Goal: Task Accomplishment & Management: Manage account settings

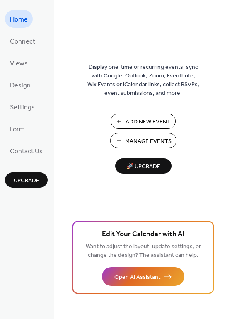
click at [156, 138] on span "Manage Events" at bounding box center [148, 141] width 46 height 9
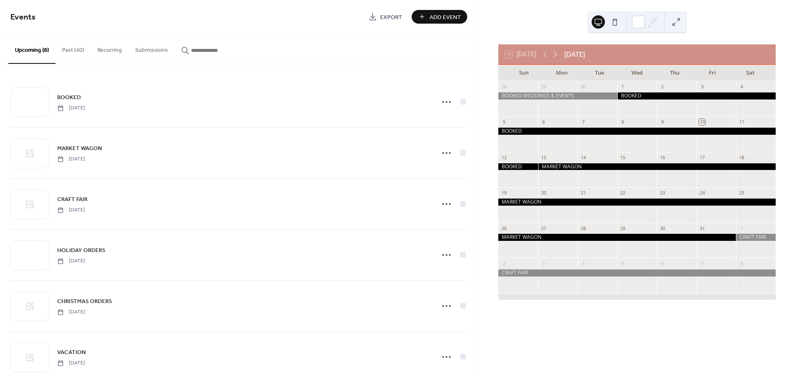
click at [744, 129] on div at bounding box center [637, 131] width 277 height 7
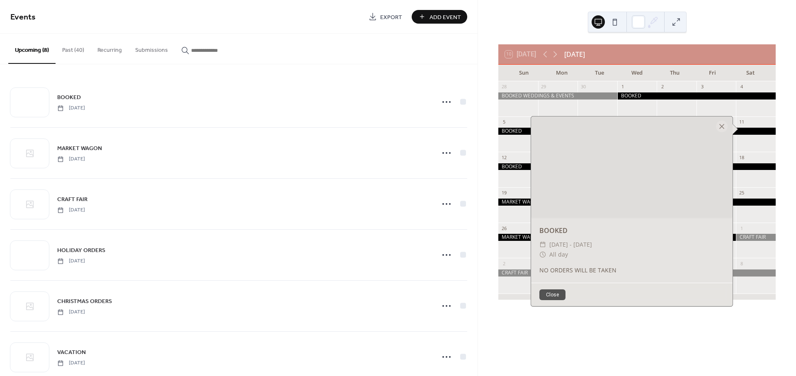
drag, startPoint x: 649, startPoint y: 170, endPoint x: 648, endPoint y: 192, distance: 22.4
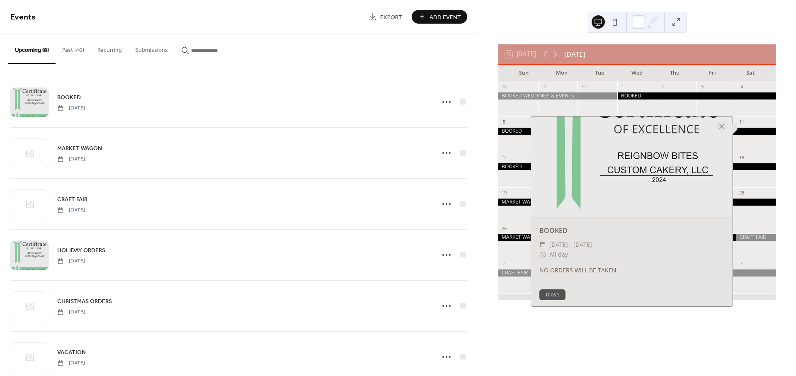
click at [648, 192] on div at bounding box center [632, 167] width 202 height 101
click at [648, 317] on div "10 Today October 2025 Sun Mon Tue Wed Thu Fri Sat 28 29 30 1 2 3 4 5 6 7 8 9 10…" at bounding box center [637, 188] width 318 height 376
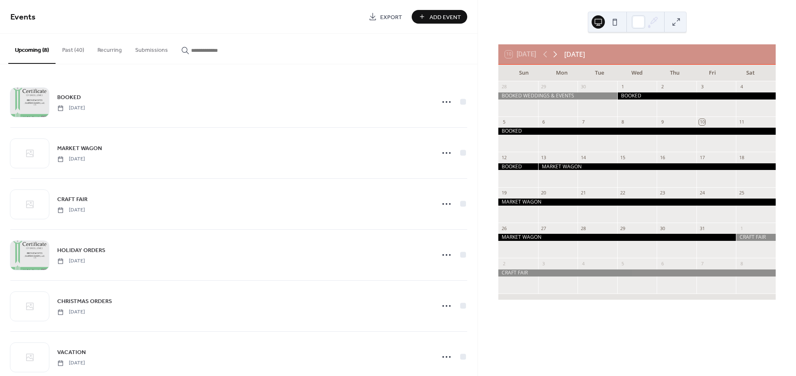
click at [556, 55] on icon at bounding box center [555, 54] width 10 height 10
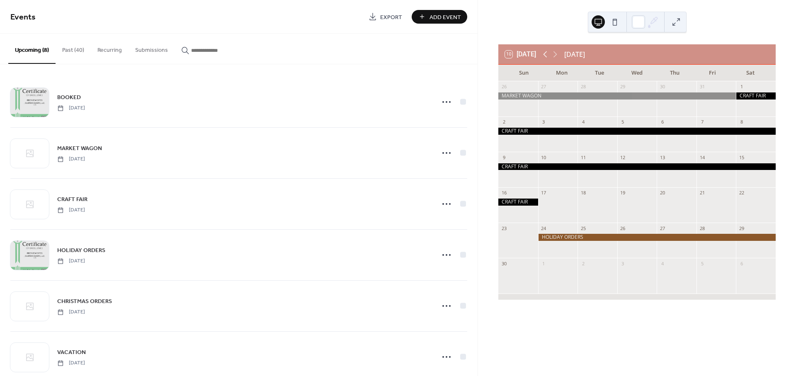
click at [550, 53] on icon at bounding box center [545, 54] width 10 height 10
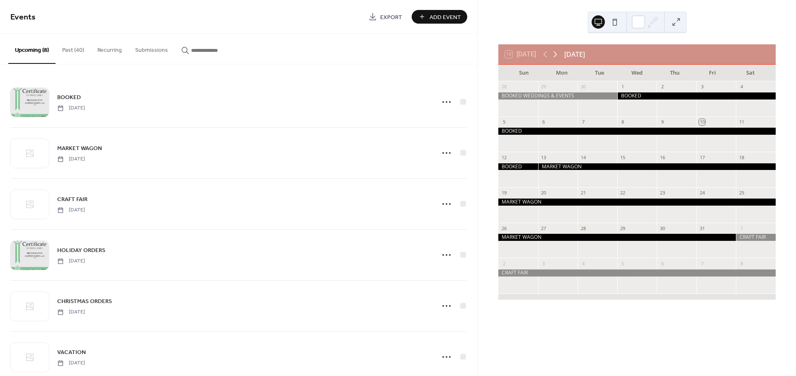
click at [559, 54] on icon at bounding box center [555, 54] width 10 height 10
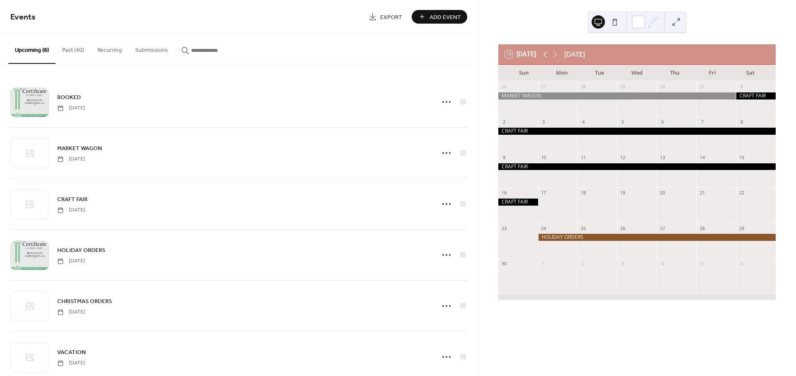
click at [546, 53] on icon at bounding box center [545, 54] width 10 height 10
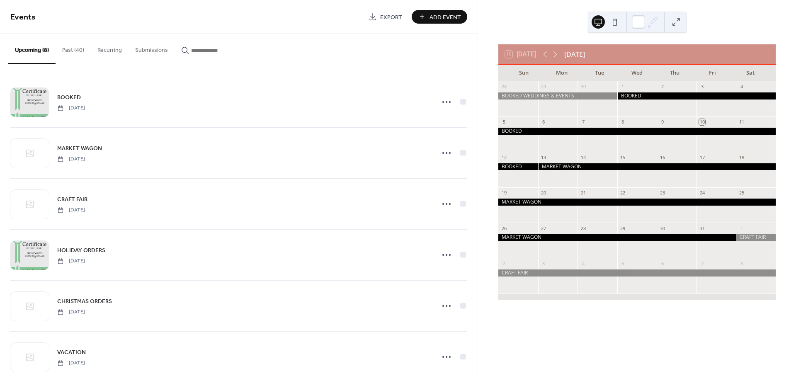
click at [671, 200] on div at bounding box center [637, 202] width 277 height 7
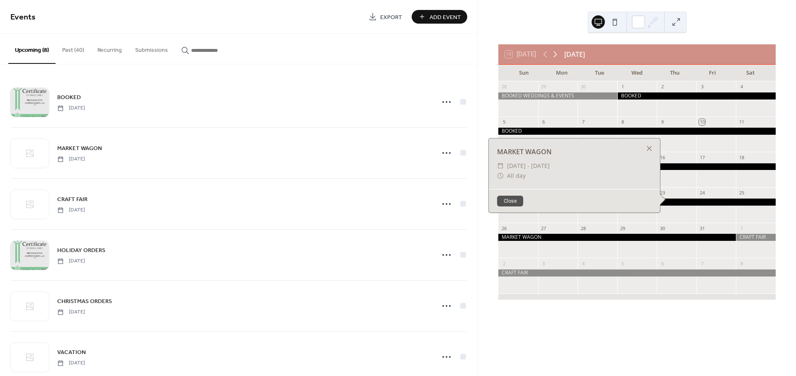
click at [555, 53] on icon at bounding box center [555, 54] width 10 height 10
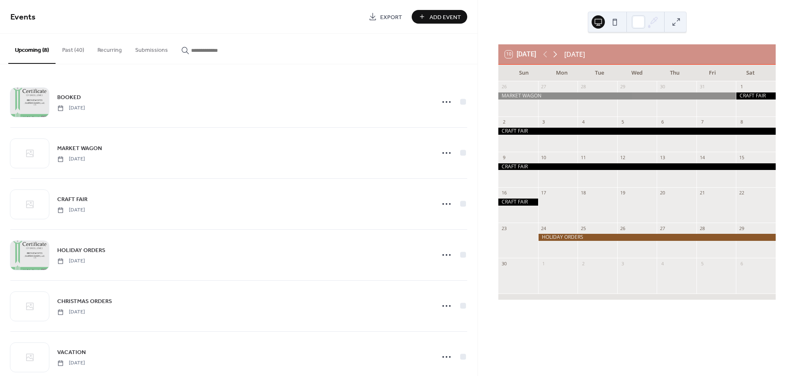
click at [558, 51] on icon at bounding box center [555, 54] width 10 height 10
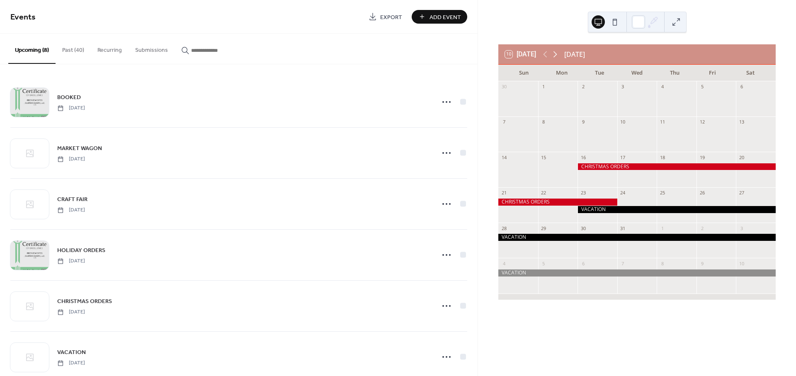
click at [558, 51] on icon at bounding box center [555, 54] width 10 height 10
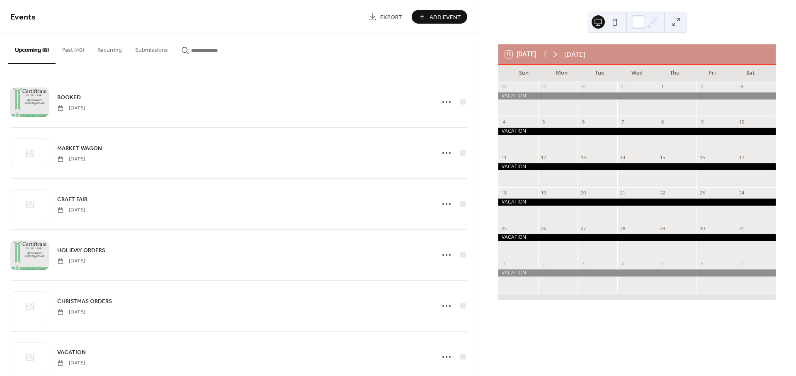
click at [558, 51] on icon at bounding box center [555, 54] width 10 height 10
